Goal: Task Accomplishment & Management: Manage account settings

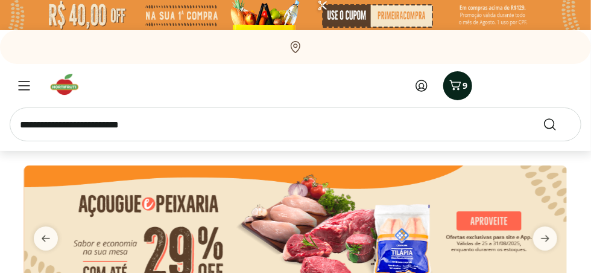
click at [460, 86] on icon "Carrinho" at bounding box center [455, 85] width 14 height 14
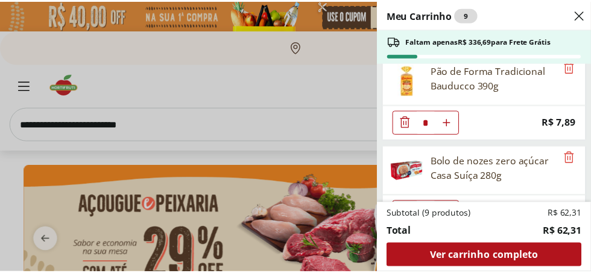
scroll to position [222, 0]
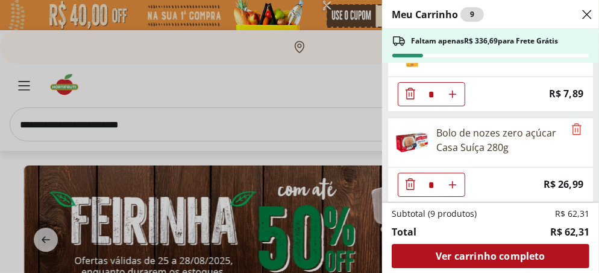
click at [318, 65] on div "Meu Carrinho 9 Faltam apenas R$ 336,69 para Frete Grátis REFRIG ZERO PET COCA C…" at bounding box center [299, 136] width 599 height 273
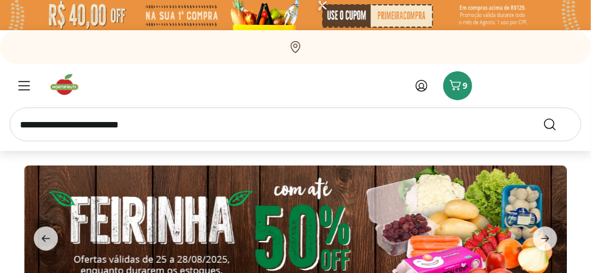
click at [418, 81] on icon at bounding box center [421, 85] width 11 height 11
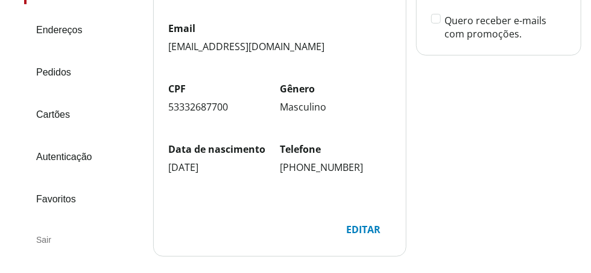
scroll to position [183, 0]
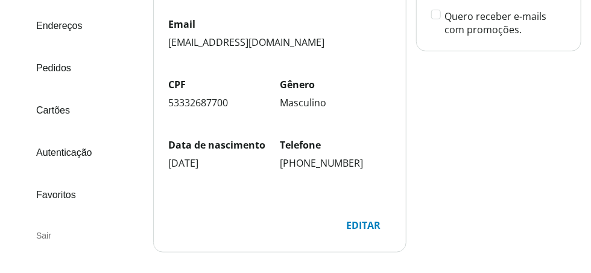
click at [50, 70] on link "Pedidos" at bounding box center [83, 68] width 119 height 33
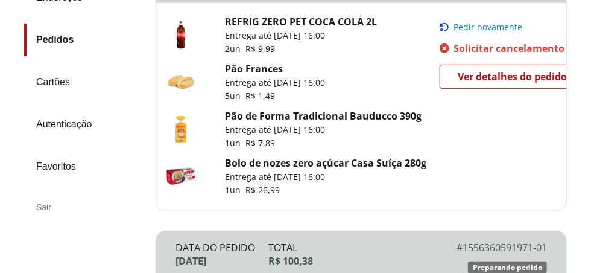
scroll to position [219, 0]
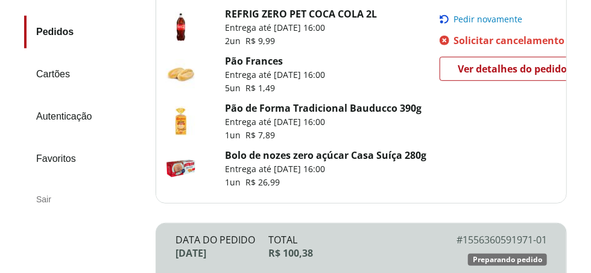
click at [52, 29] on link "Pedidos" at bounding box center [85, 32] width 122 height 33
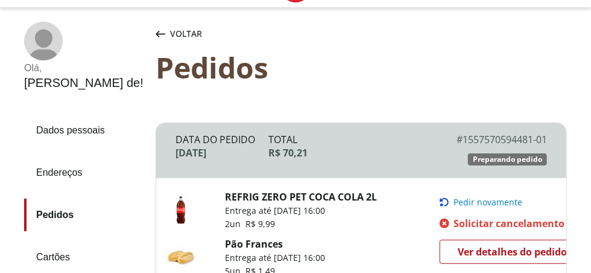
scroll to position [0, 0]
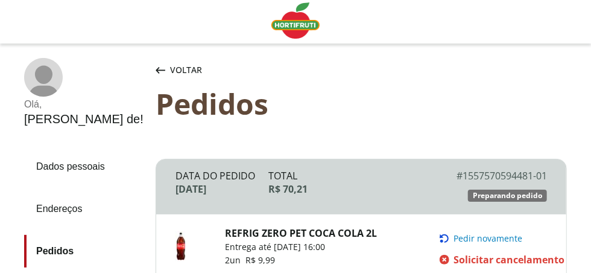
click at [201, 71] on span "Voltar" at bounding box center [186, 70] width 32 height 12
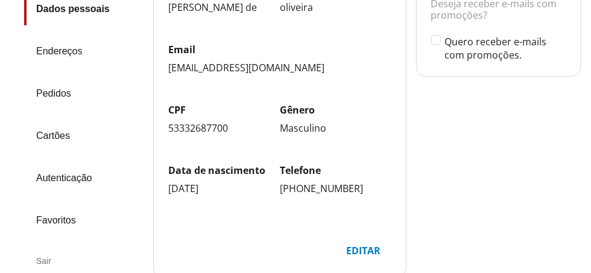
scroll to position [146, 0]
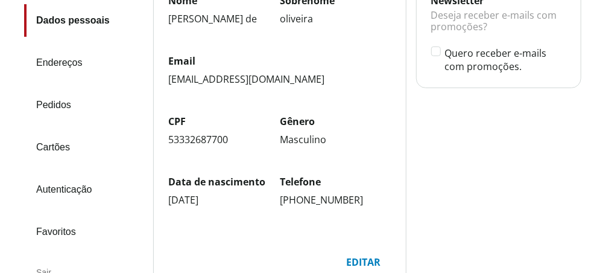
click at [61, 104] on link "Pedidos" at bounding box center [83, 105] width 119 height 33
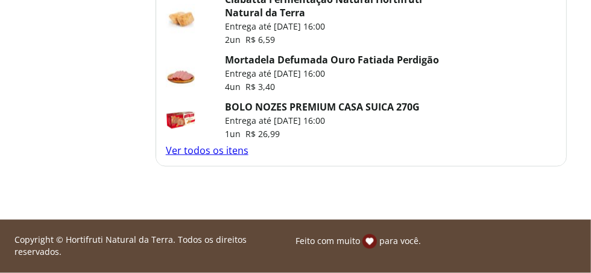
scroll to position [675, 0]
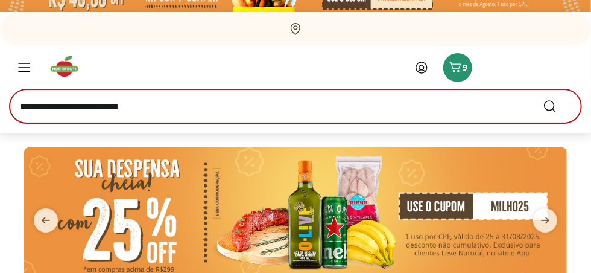
scroll to position [36, 0]
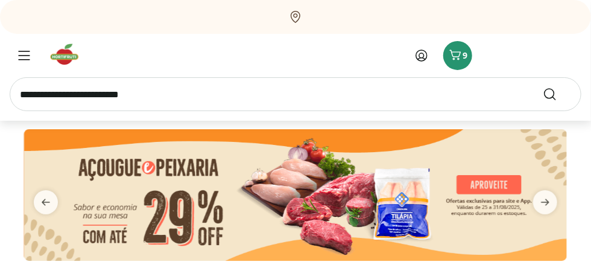
click at [419, 60] on icon at bounding box center [421, 55] width 11 height 11
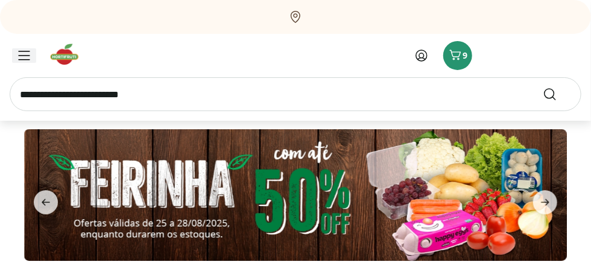
click at [27, 55] on icon "Menu" at bounding box center [24, 56] width 12 height 10
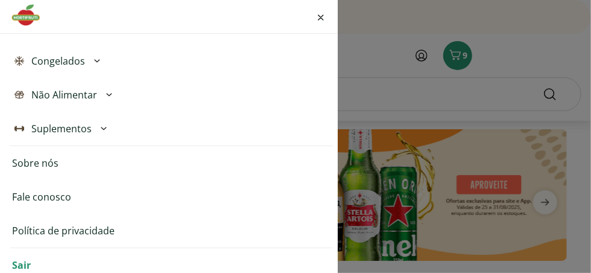
scroll to position [602, 0]
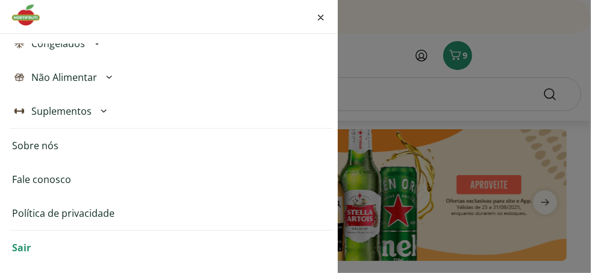
click at [51, 179] on link "Fale conosco" at bounding box center [41, 179] width 59 height 14
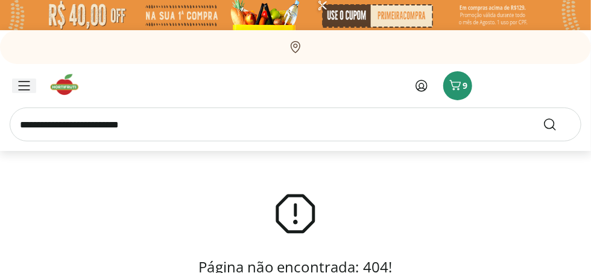
click at [26, 87] on icon "Menu" at bounding box center [24, 86] width 12 height 10
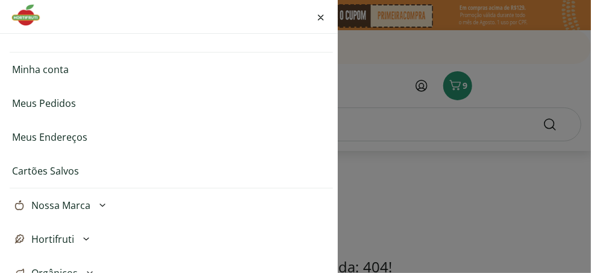
scroll to position [73, 0]
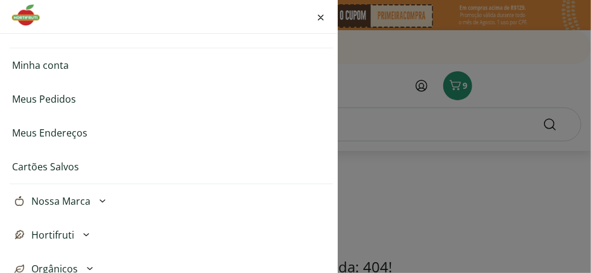
click at [46, 166] on link "Cartões Salvos" at bounding box center [45, 166] width 67 height 14
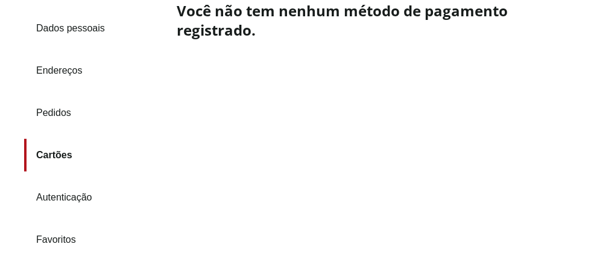
scroll to position [146, 0]
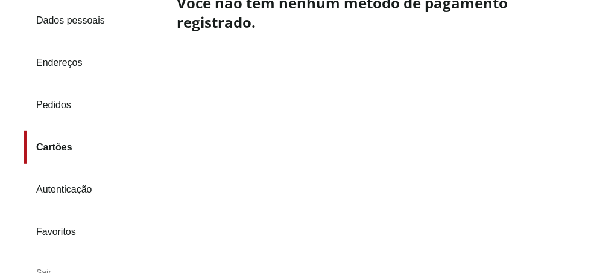
click at [63, 188] on link "Autenticação" at bounding box center [95, 189] width 143 height 33
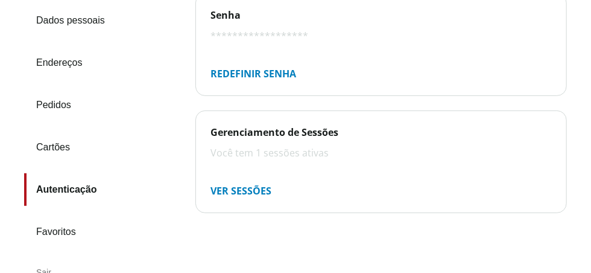
click at [253, 75] on div "Redefinir senha" at bounding box center [253, 73] width 105 height 24
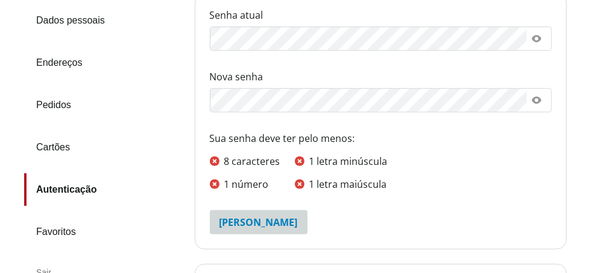
click at [60, 101] on link "Pedidos" at bounding box center [99, 105] width 151 height 33
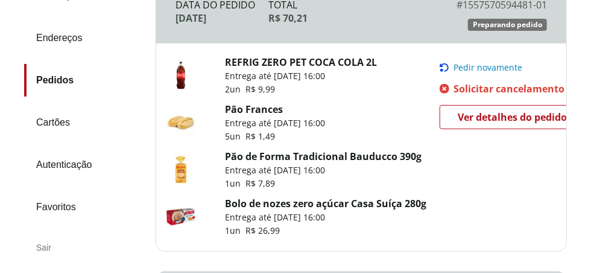
scroll to position [183, 0]
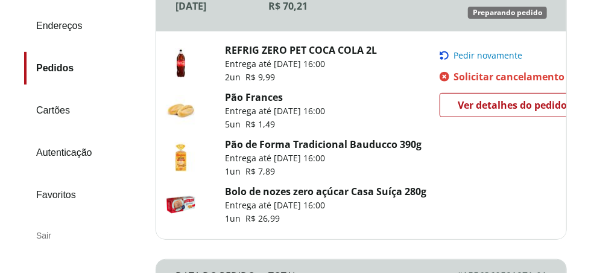
click at [475, 114] on span "Ver detalhes do pedido" at bounding box center [512, 105] width 109 height 18
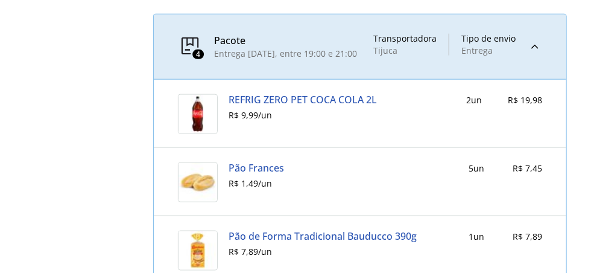
scroll to position [511, 0]
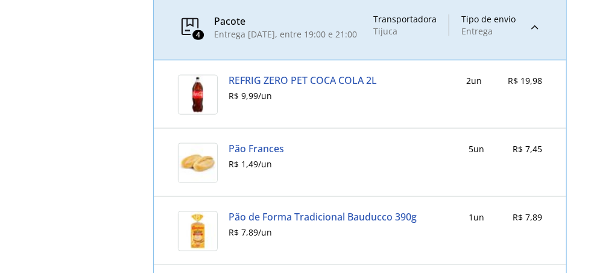
click at [325, 86] on link "REFRIG ZERO PET COCA COLA 2L" at bounding box center [303, 80] width 148 height 11
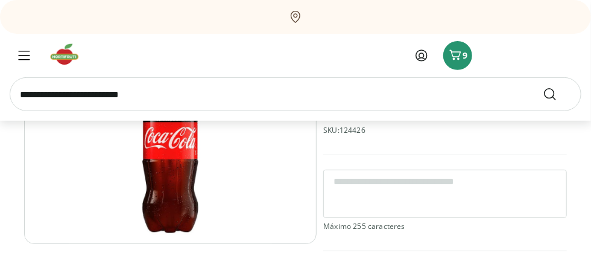
scroll to position [183, 0]
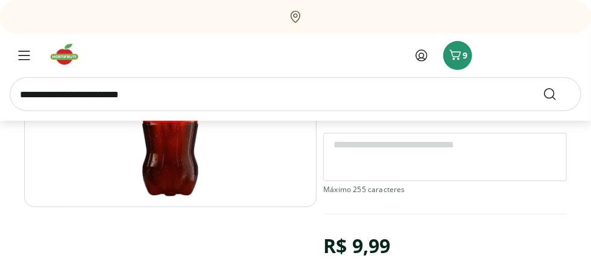
click at [363, 153] on textarea at bounding box center [445, 157] width 244 height 48
type textarea "*"
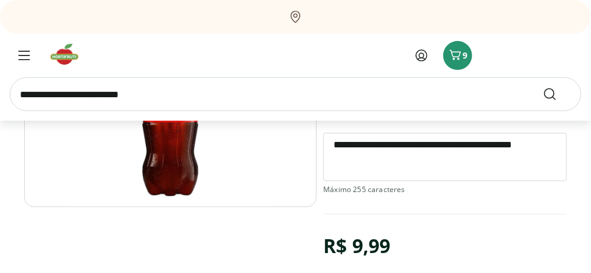
drag, startPoint x: 352, startPoint y: 163, endPoint x: 315, endPoint y: 141, distance: 42.7
click at [315, 141] on section "**********" at bounding box center [295, 187] width 543 height 370
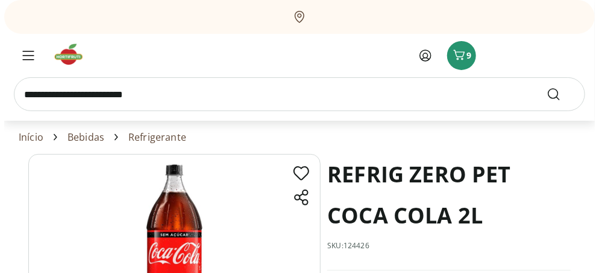
scroll to position [0, 0]
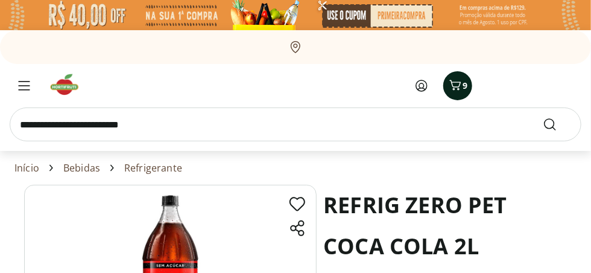
type textarea "**********"
click at [457, 89] on icon "Carrinho" at bounding box center [455, 85] width 14 height 14
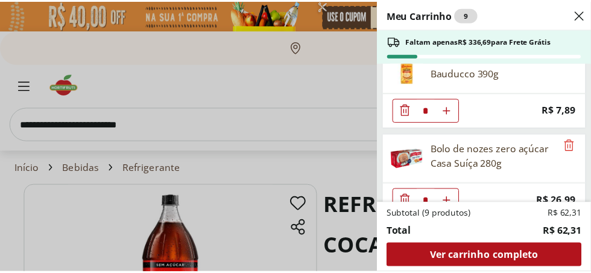
scroll to position [222, 0]
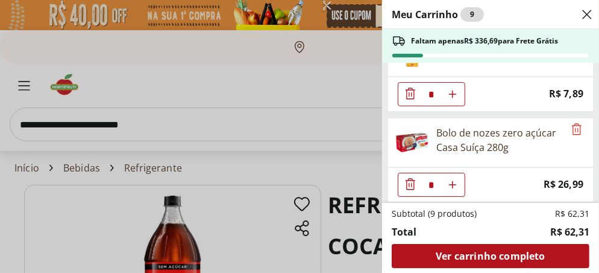
click at [20, 84] on div "Meu Carrinho 9 Faltam apenas R$ 336,69 para Frete Grátis REFRIG ZERO PET COCA C…" at bounding box center [299, 136] width 599 height 273
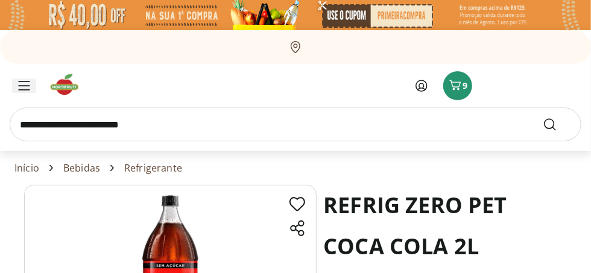
click at [27, 85] on icon "Menu" at bounding box center [24, 86] width 12 height 10
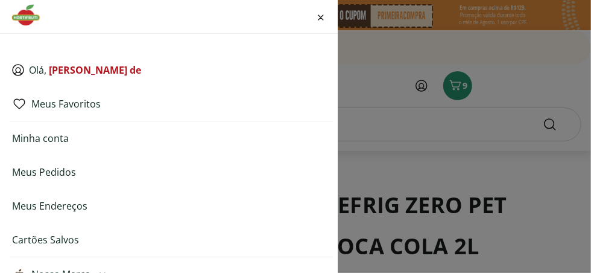
click at [58, 172] on link "Meus Pedidos" at bounding box center [44, 172] width 64 height 14
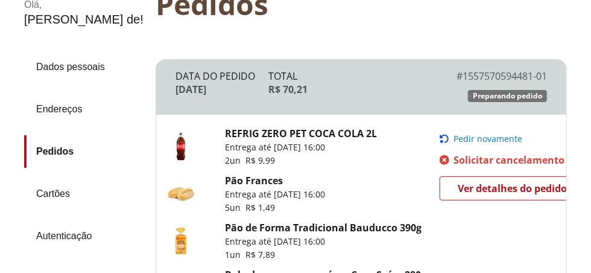
scroll to position [109, 0]
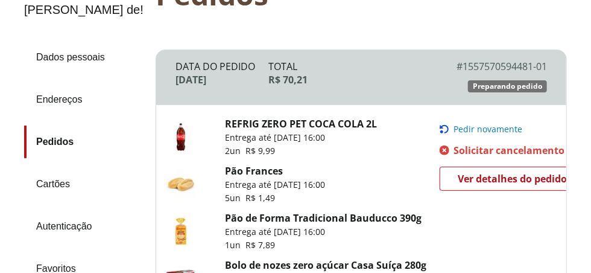
click at [473, 157] on span "Solicitar cancelamento" at bounding box center [509, 149] width 111 height 13
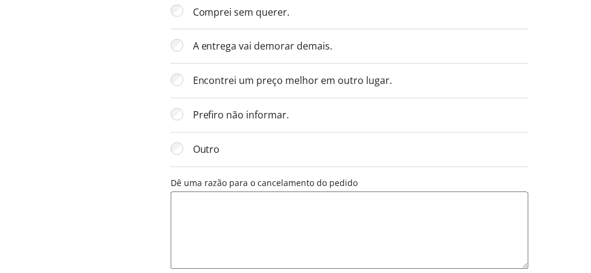
scroll to position [767, 0]
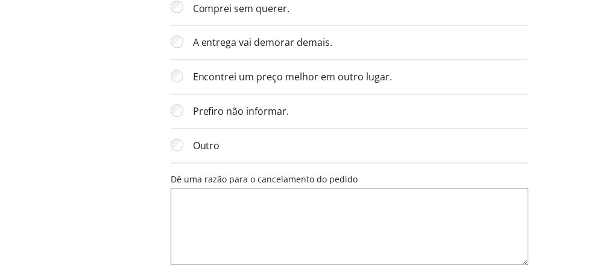
click at [212, 216] on textarea "Dê uma razão para o cancelamento do pedido" at bounding box center [350, 226] width 358 height 77
paste textarea "**********"
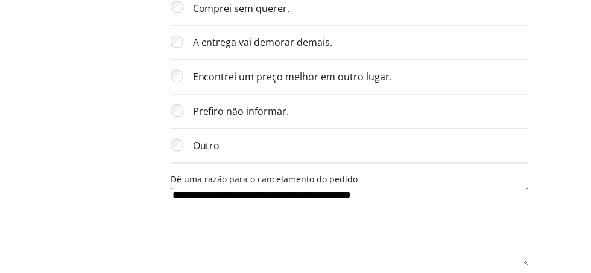
click at [320, 192] on textarea "**********" at bounding box center [350, 226] width 358 height 77
click at [474, 192] on textarea "**********" at bounding box center [350, 226] width 358 height 77
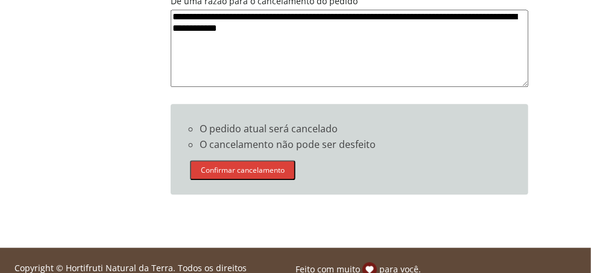
scroll to position [950, 0]
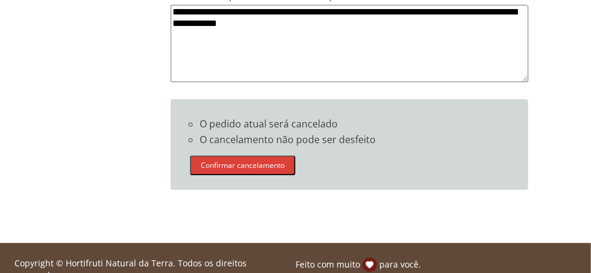
type textarea "**********"
click at [263, 159] on button "Confirmar cancelamento" at bounding box center [243, 165] width 106 height 20
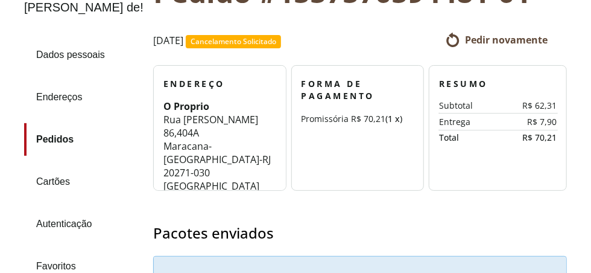
scroll to position [109, 0]
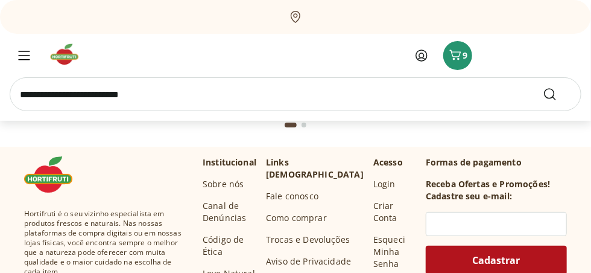
scroll to position [3288, 0]
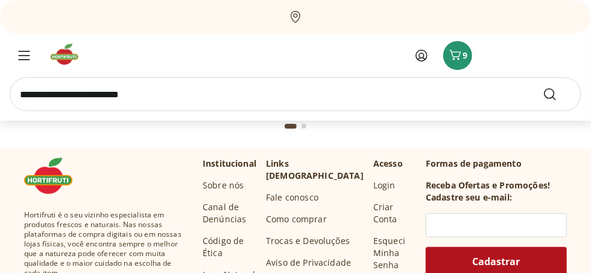
click at [318, 191] on link "Fale conosco" at bounding box center [292, 197] width 52 height 12
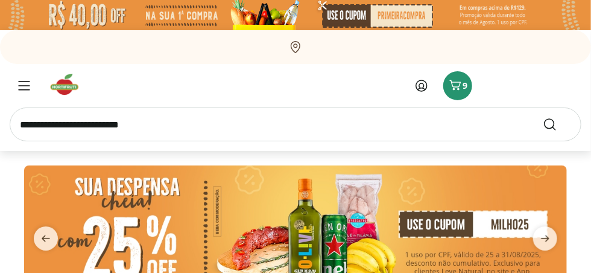
click at [423, 86] on icon at bounding box center [421, 85] width 14 height 14
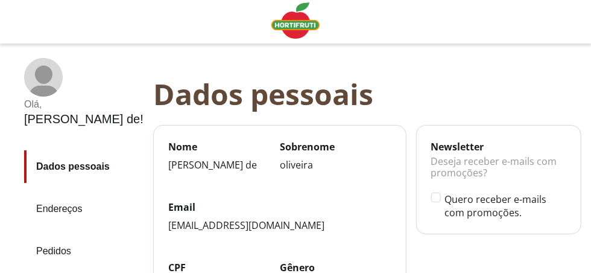
click at [43, 251] on link "Pedidos" at bounding box center [83, 251] width 119 height 33
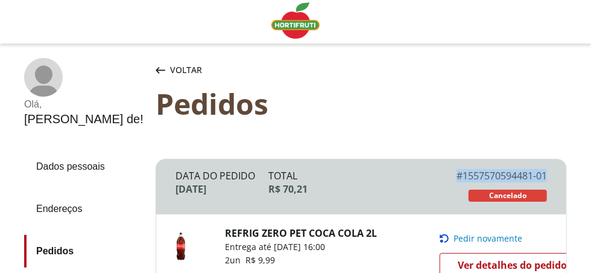
drag, startPoint x: 464, startPoint y: 177, endPoint x: 552, endPoint y: 183, distance: 87.7
click at [552, 183] on div "Data do Pedido [DATE] Total R$ 70,21 # 1557570594481-01 # SLR-1557570594481-01 …" at bounding box center [361, 186] width 410 height 55
copy div "# 1557570594481-01"
click at [497, 200] on span "Cancelado" at bounding box center [507, 196] width 37 height 10
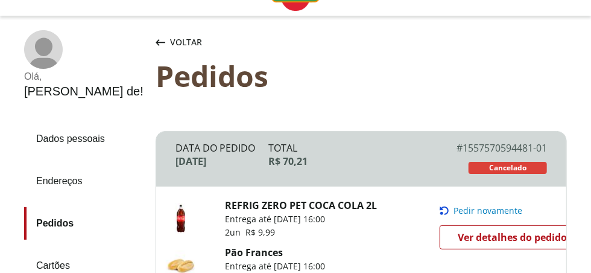
scroll to position [109, 0]
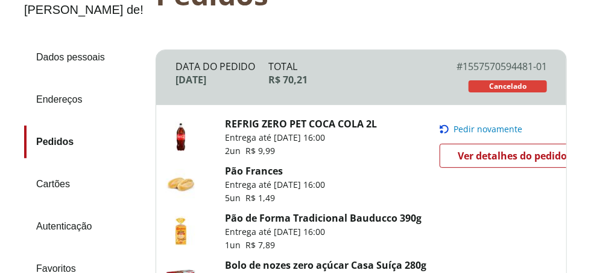
click at [464, 168] on link "Ver detalhes do pedido" at bounding box center [513, 155] width 147 height 24
